Goal: Navigation & Orientation: Find specific page/section

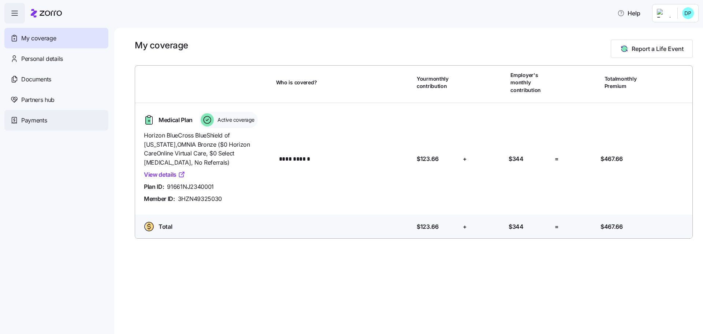
click at [48, 123] on div "Payments" at bounding box center [56, 120] width 104 height 21
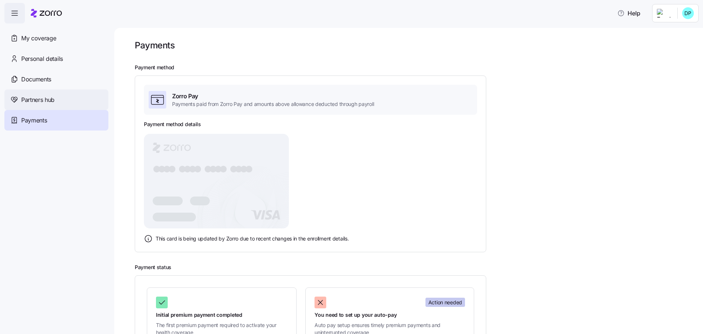
click at [34, 102] on span "Partners hub" at bounding box center [37, 99] width 33 height 9
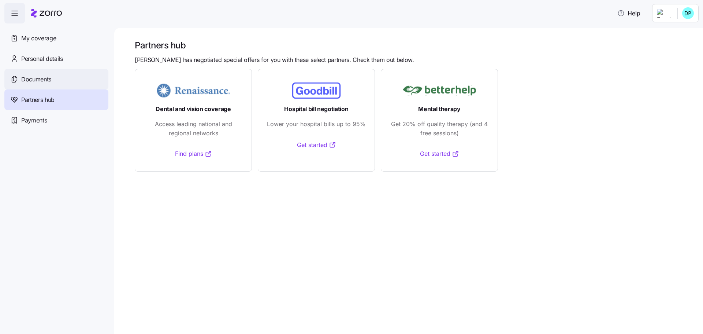
click at [37, 78] on span "Documents" at bounding box center [36, 79] width 30 height 9
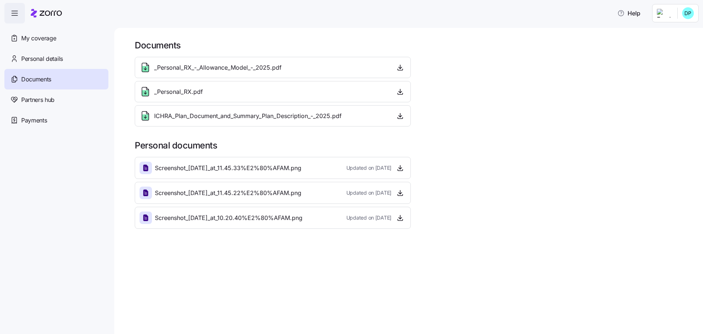
click at [43, 55] on span "Personal details" at bounding box center [42, 58] width 42 height 9
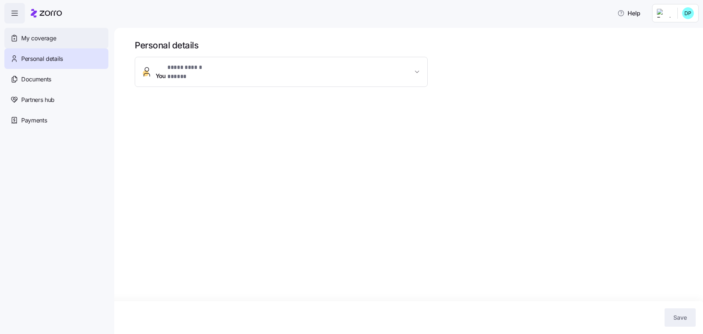
click at [42, 37] on span "My coverage" at bounding box center [38, 38] width 35 height 9
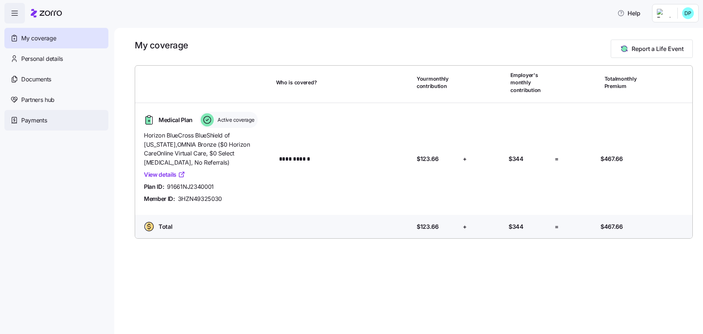
click at [42, 114] on div "Payments" at bounding box center [56, 120] width 104 height 21
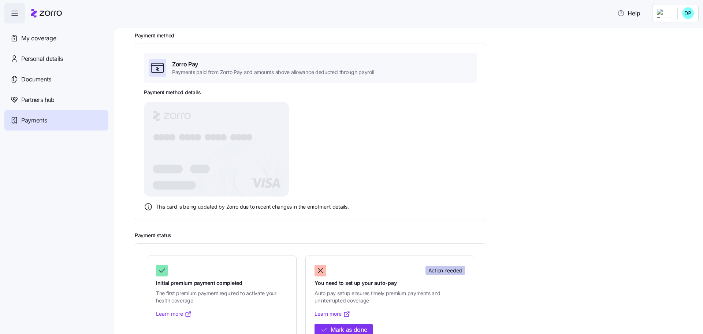
scroll to position [64, 0]
